Goal: Information Seeking & Learning: Learn about a topic

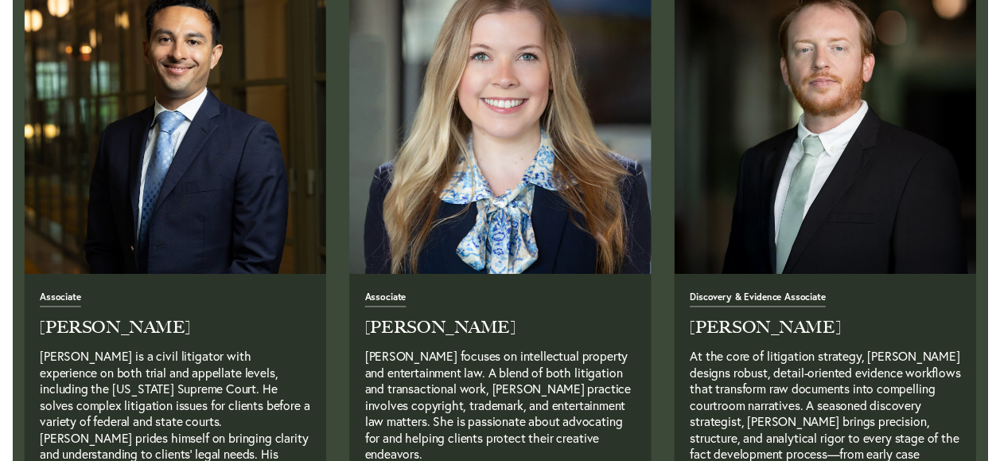
scroll to position [1910, 0]
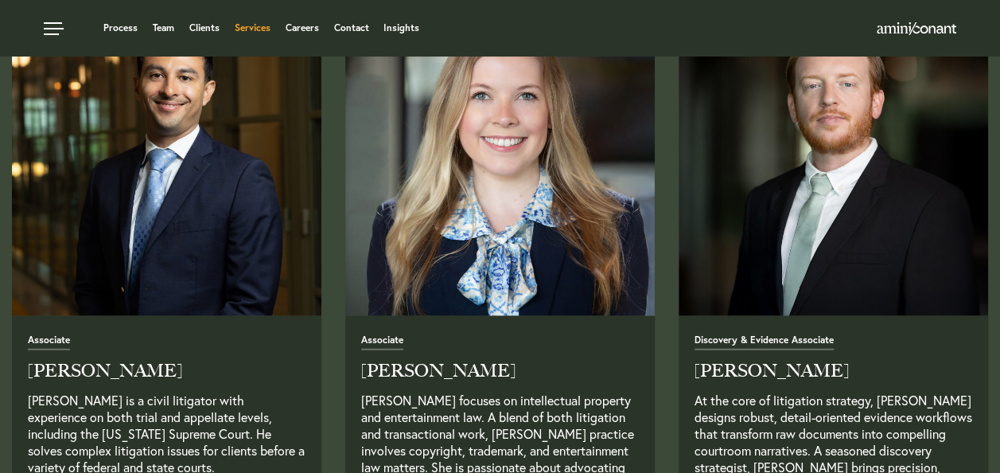
click at [253, 26] on link "Services" at bounding box center [253, 28] width 36 height 10
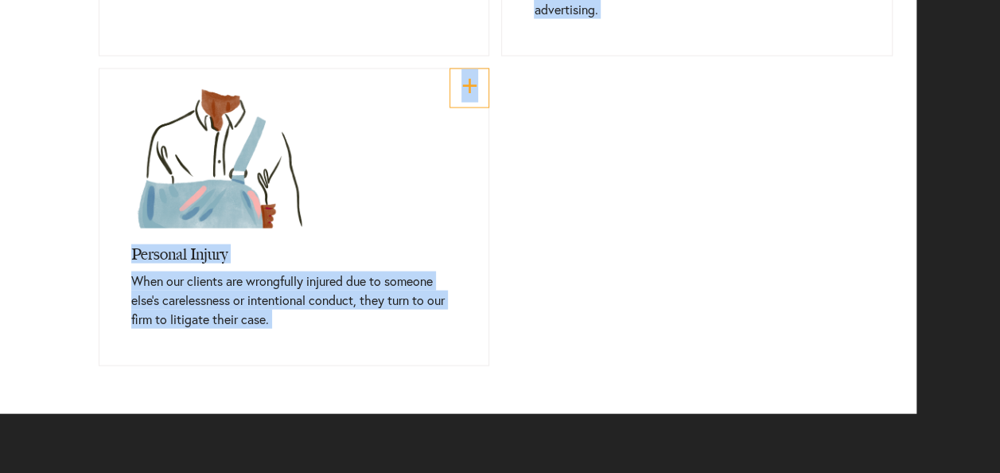
scroll to position [1564, 0]
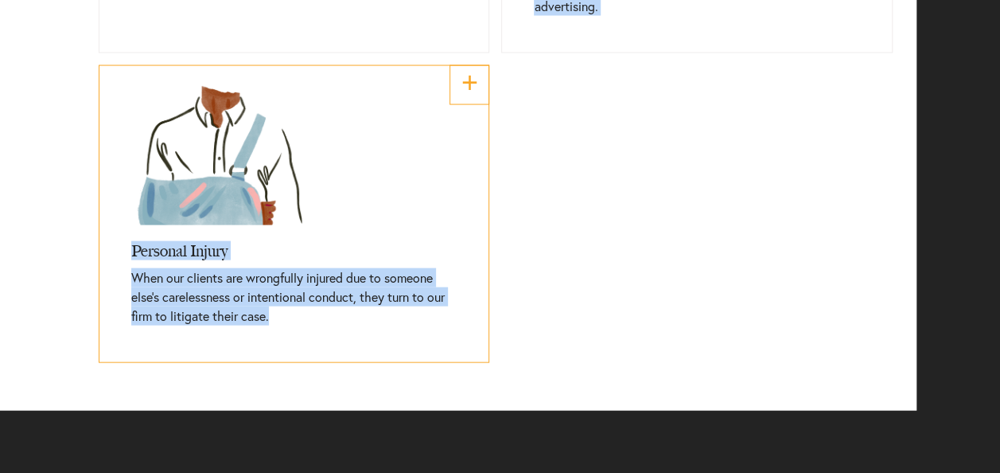
copy div "Corporate & Transactional It’s our business to understand yours. We advise clie…"
drag, startPoint x: 59, startPoint y: 218, endPoint x: 406, endPoint y: 308, distance: 358.4
